Goal: Task Accomplishment & Management: Use online tool/utility

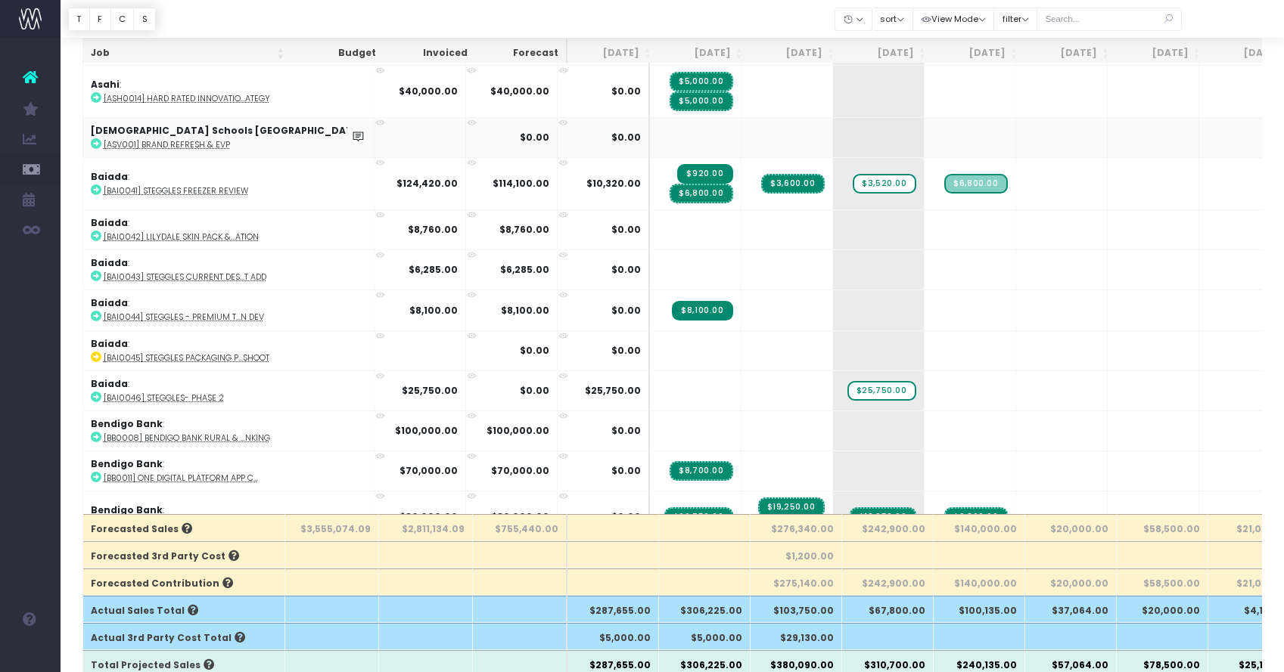
scroll to position [80, 0]
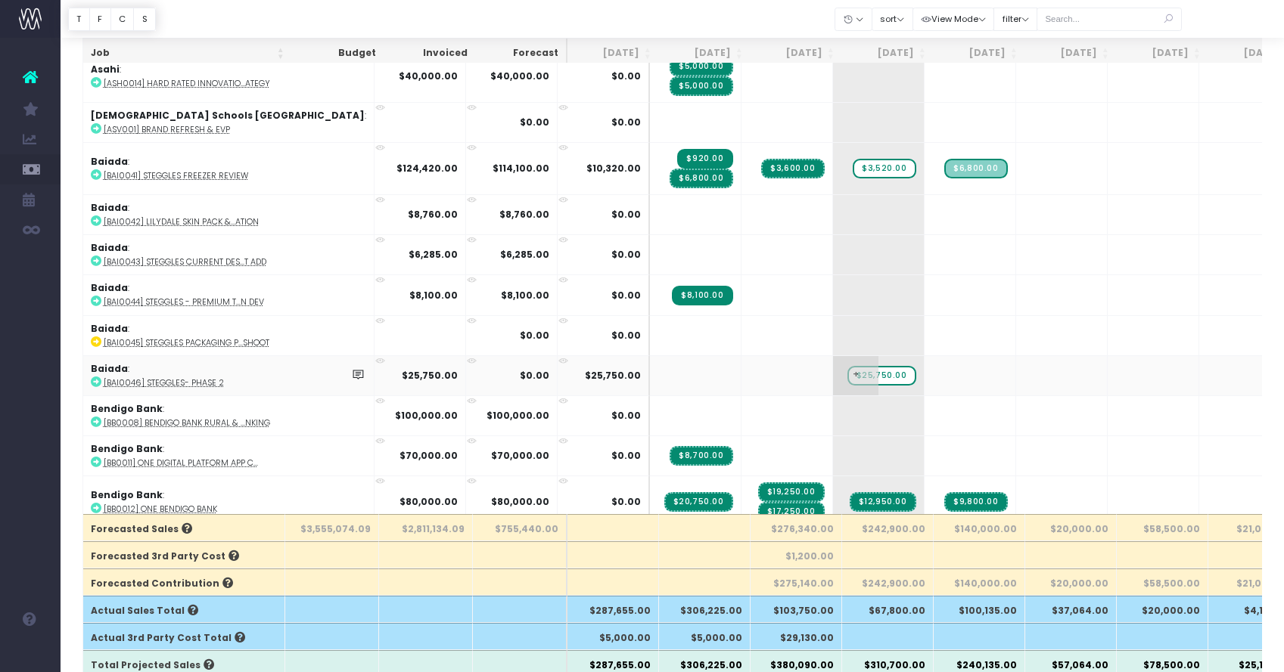
click at [833, 372] on span "+" at bounding box center [855, 375] width 45 height 39
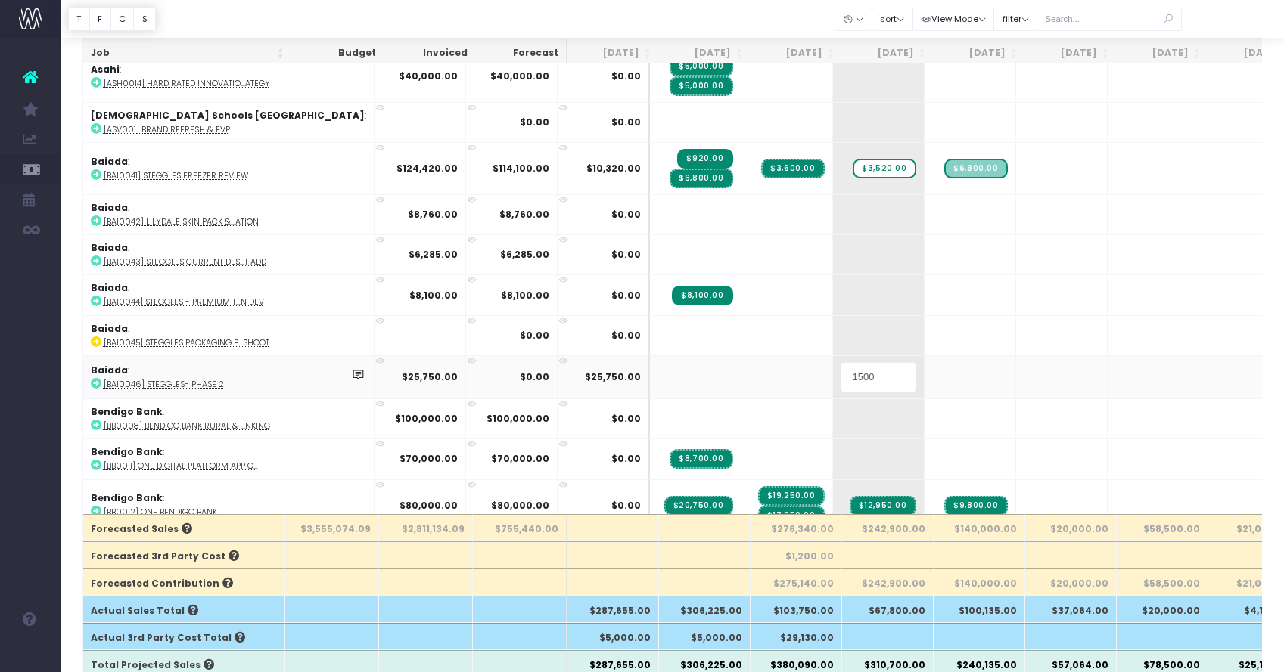
type input "15000"
click at [902, 379] on body "Oh my... this is bad. [PERSON_NAME] wasn't able to load this page. Please conta…" at bounding box center [642, 218] width 1284 height 672
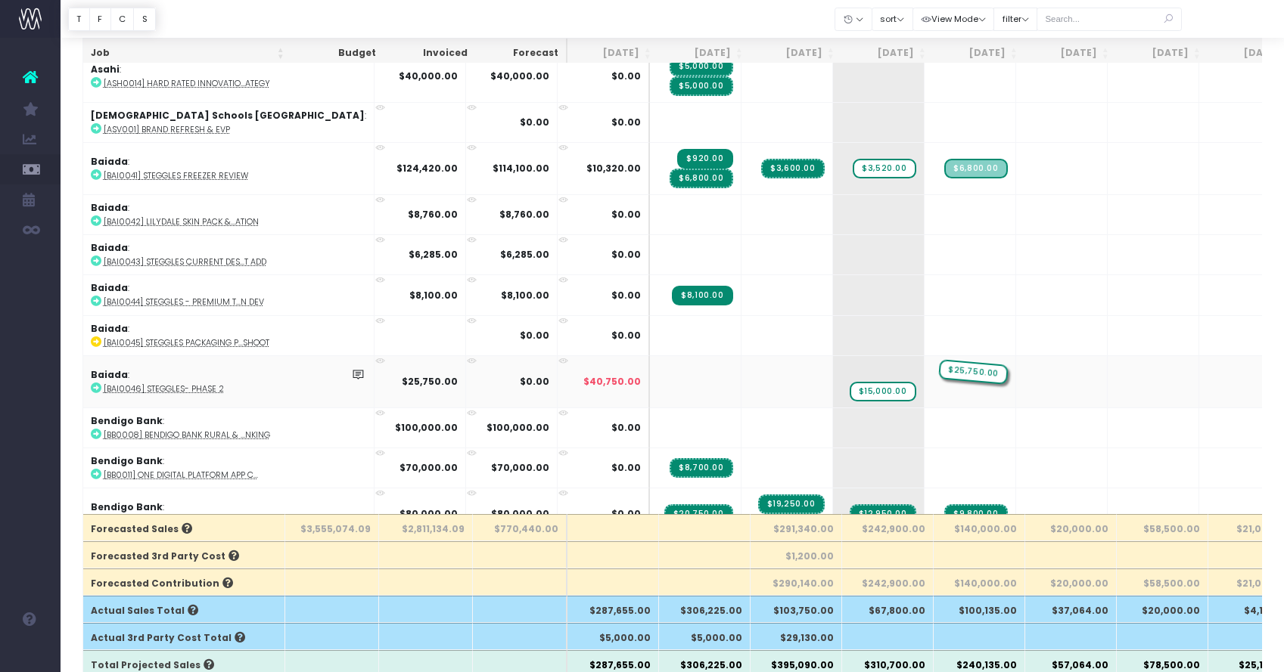
drag, startPoint x: 809, startPoint y: 372, endPoint x: 885, endPoint y: 373, distance: 76.4
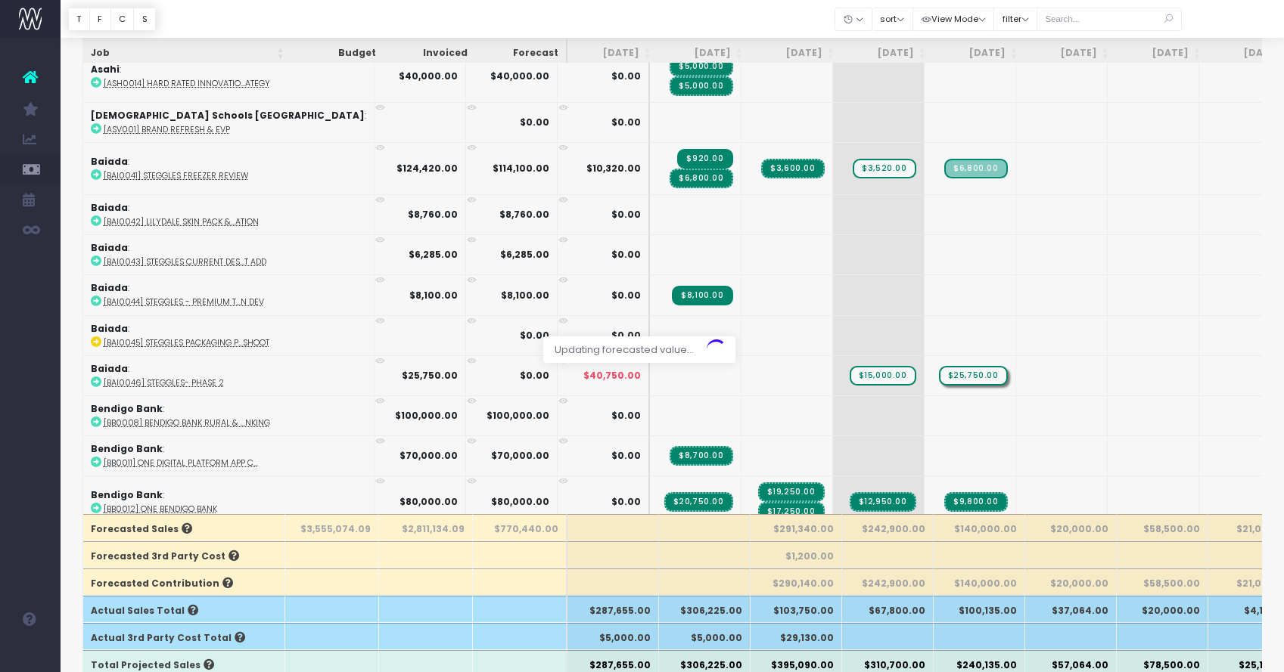
click at [885, 373] on div at bounding box center [642, 336] width 1284 height 672
click at [939, 376] on span "$25,750.00" at bounding box center [973, 376] width 69 height 20
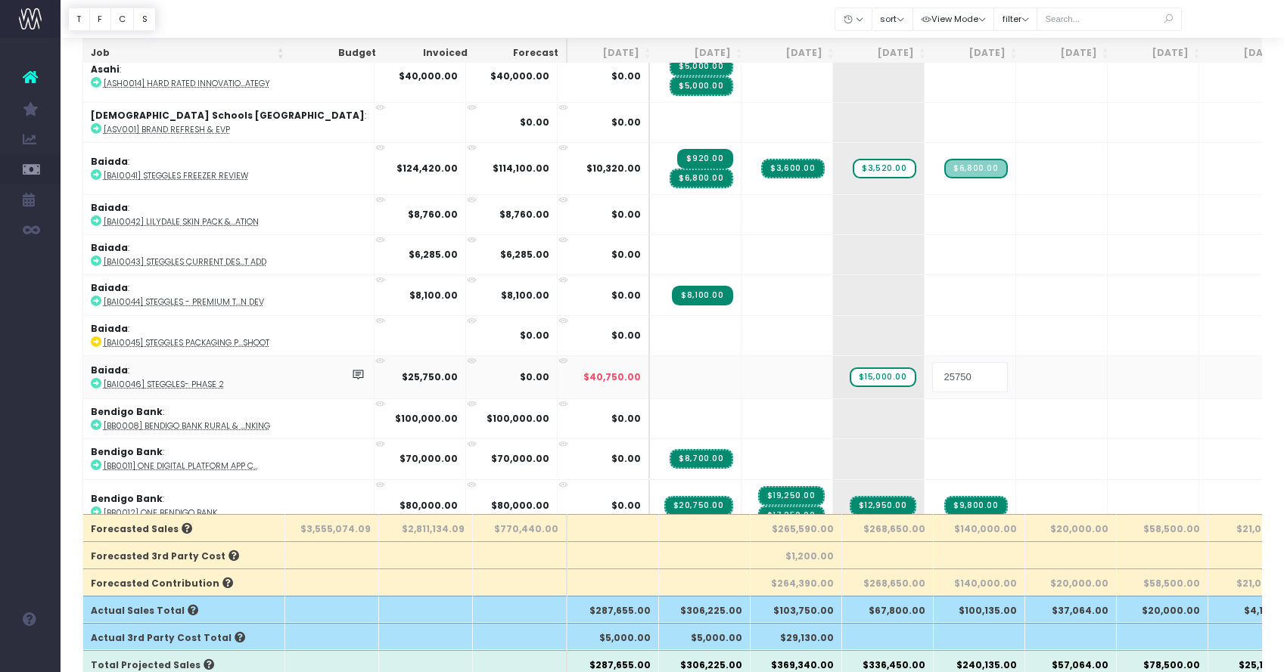
click at [932, 377] on input "25750" at bounding box center [970, 377] width 76 height 30
type input "10750"
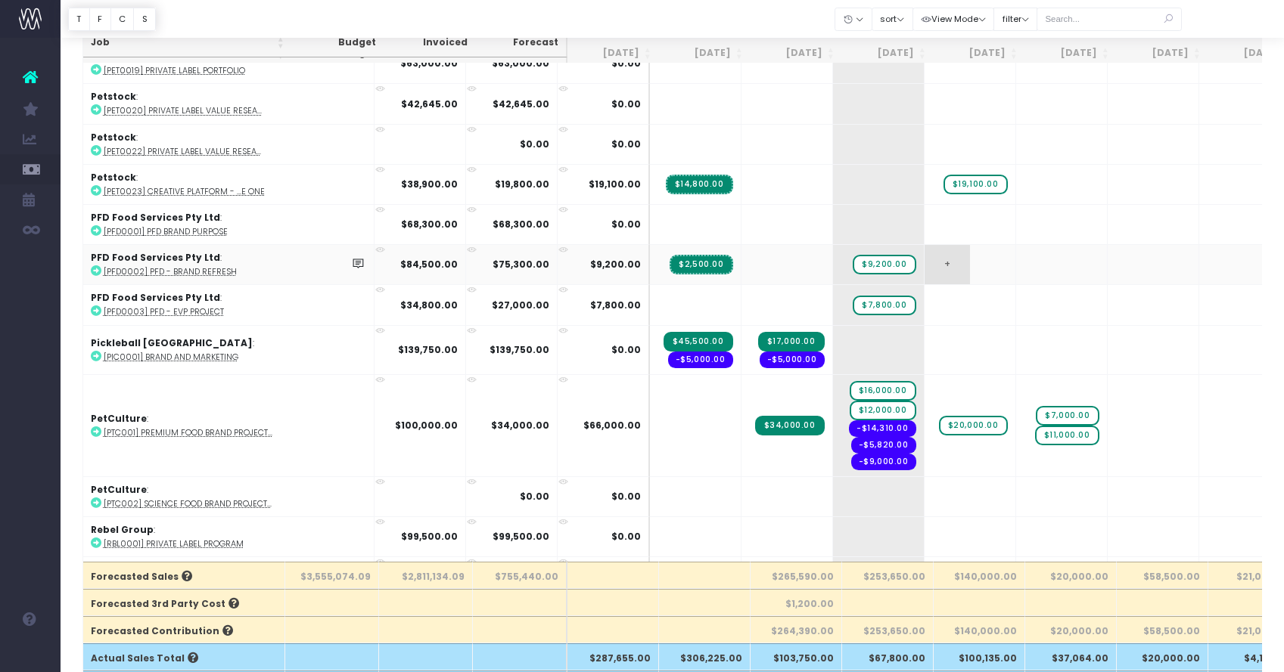
scroll to position [2598, 0]
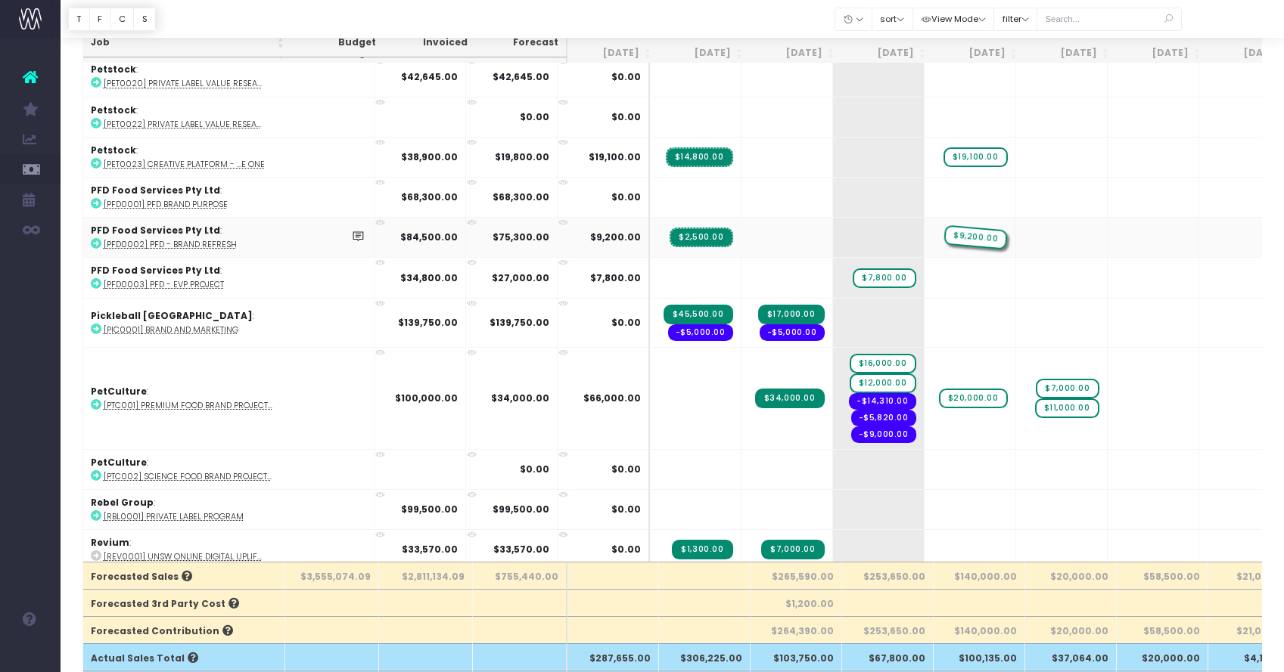
drag, startPoint x: 803, startPoint y: 234, endPoint x: 873, endPoint y: 231, distance: 70.4
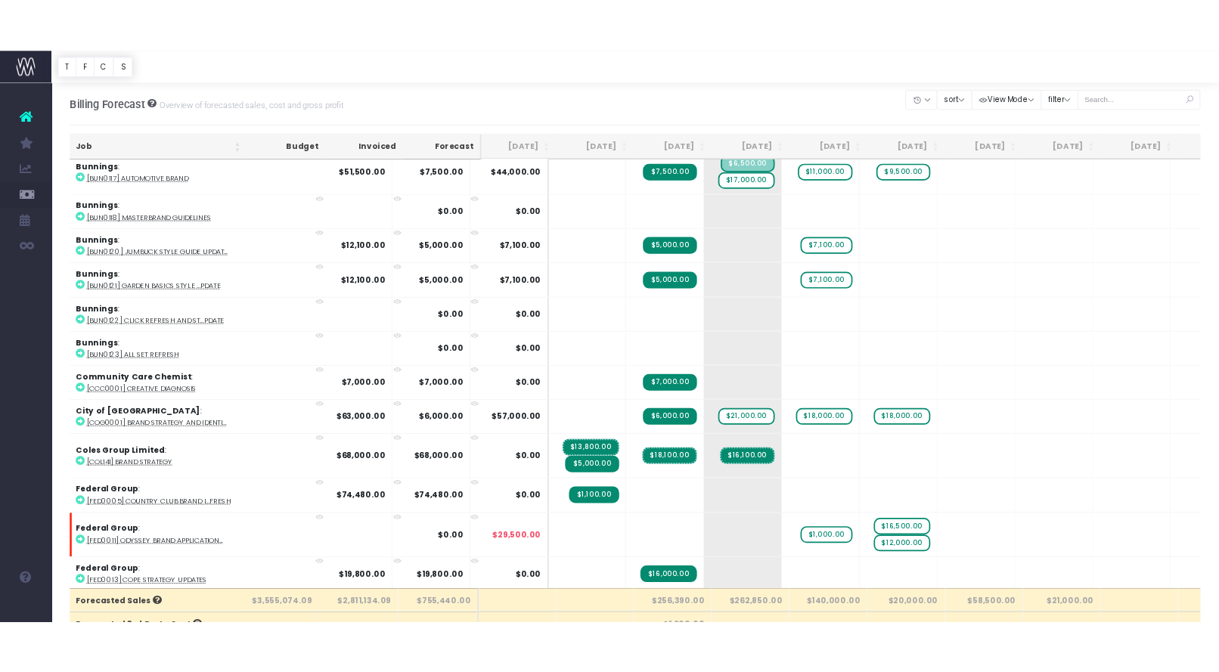
scroll to position [0, 8]
